Goal: Find specific page/section: Find specific page/section

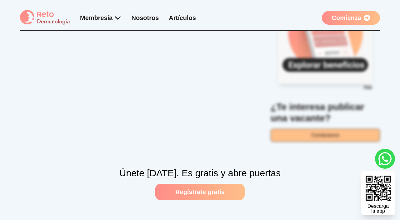
scroll to position [175, 0]
click at [366, 17] on icon at bounding box center [367, 18] width 6 height 6
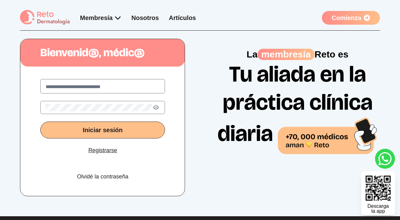
scroll to position [11, 0]
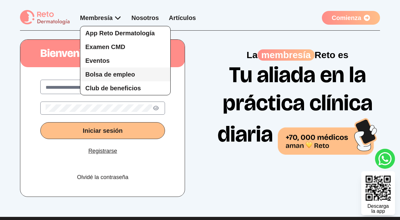
click at [102, 79] on link "Bolsa de empleo" at bounding box center [125, 75] width 90 height 14
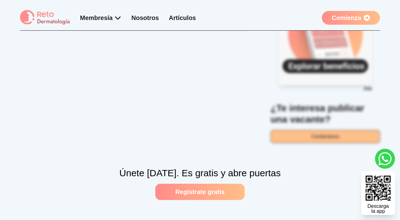
scroll to position [175, 0]
